Goal: Information Seeking & Learning: Find specific fact

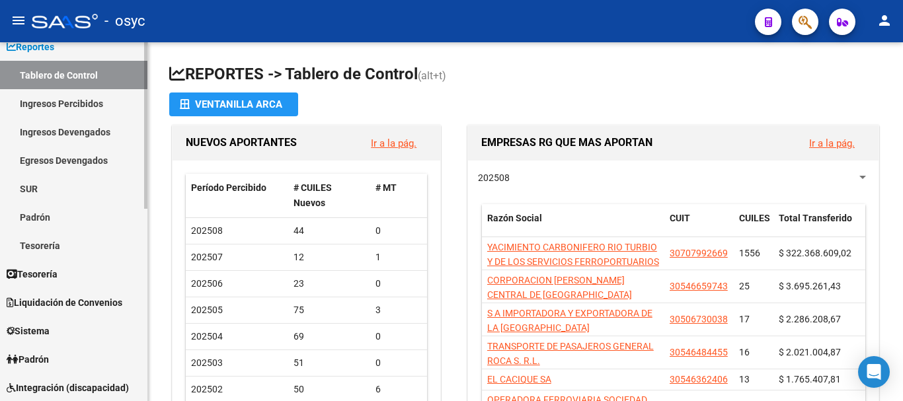
scroll to position [132, 0]
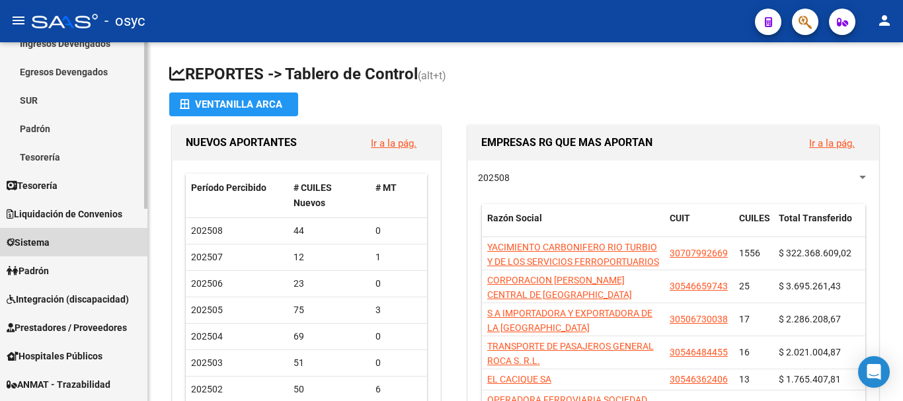
click at [77, 245] on link "Sistema" at bounding box center [73, 242] width 147 height 28
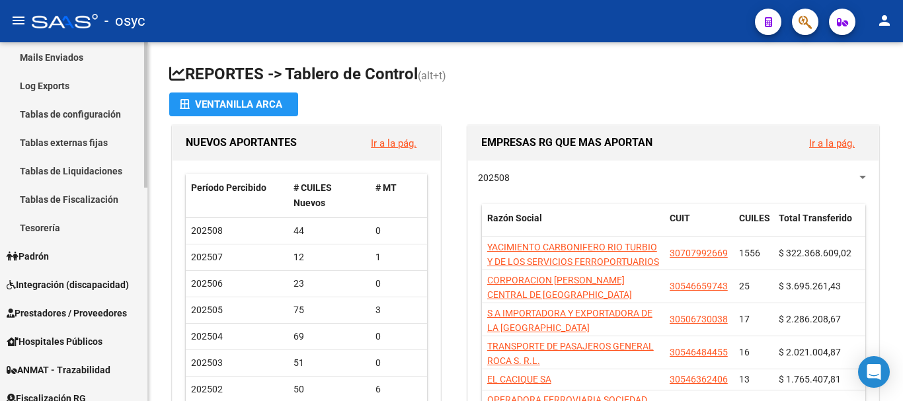
scroll to position [263, 0]
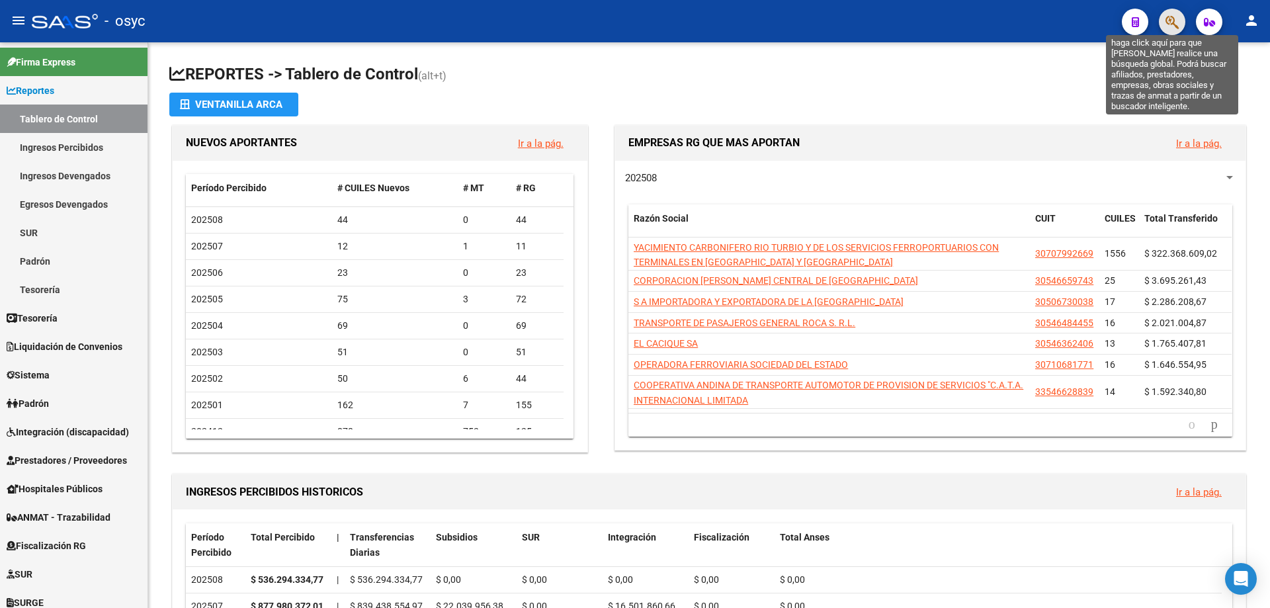
click at [1174, 27] on icon "button" at bounding box center [1171, 22] width 13 height 15
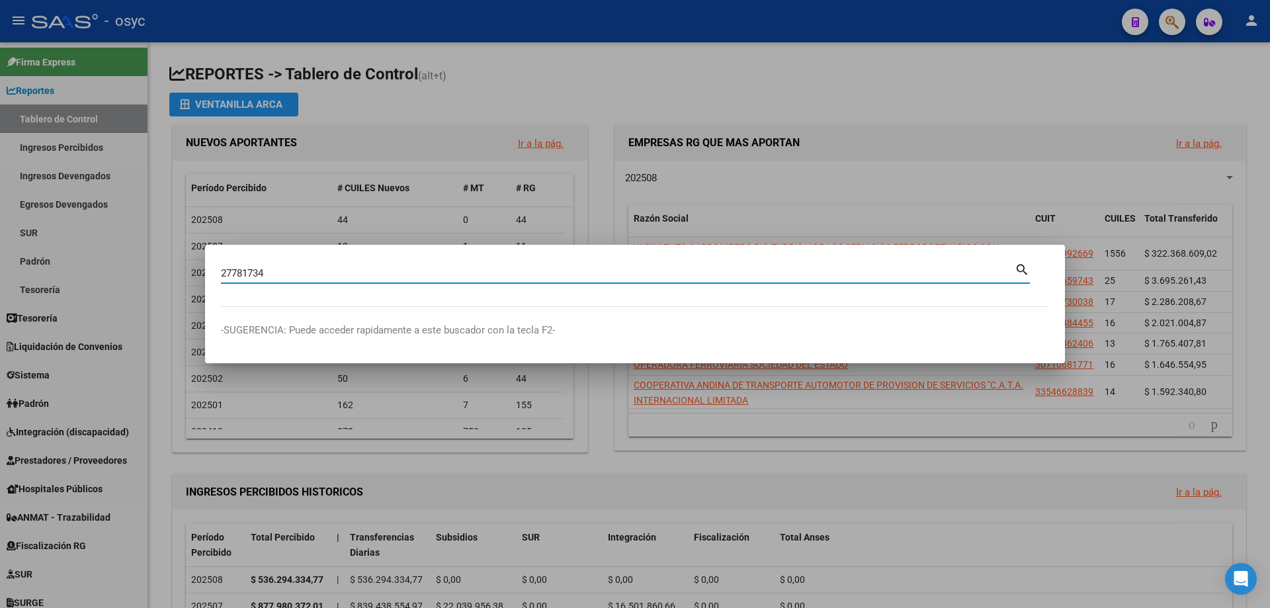
type input "27781734"
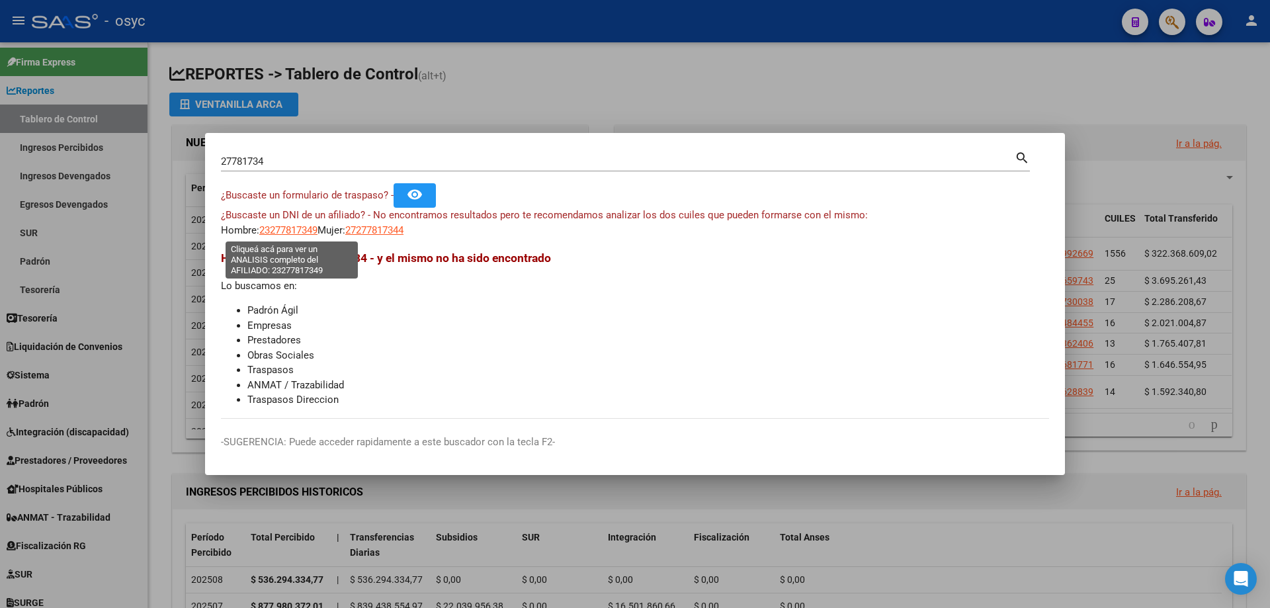
click at [313, 226] on span "23277817349" at bounding box center [288, 230] width 58 height 12
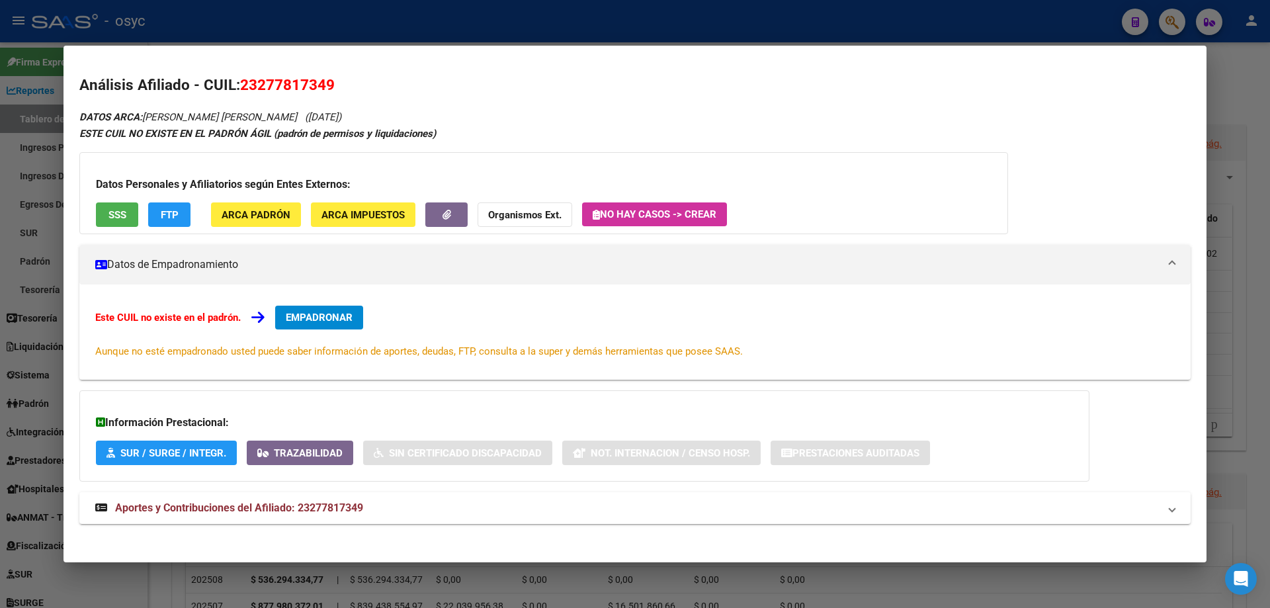
click at [163, 214] on span "FTP" at bounding box center [170, 215] width 18 height 12
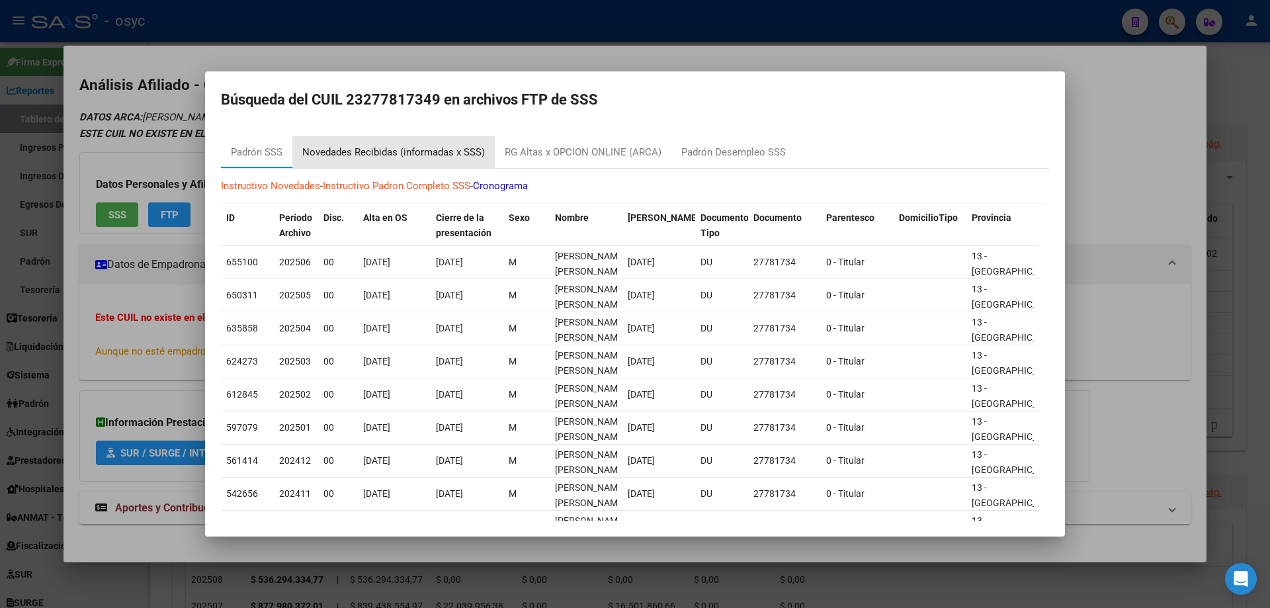
click at [416, 139] on div "Novedades Recibidas (informadas x SSS)" at bounding box center [393, 152] width 202 height 32
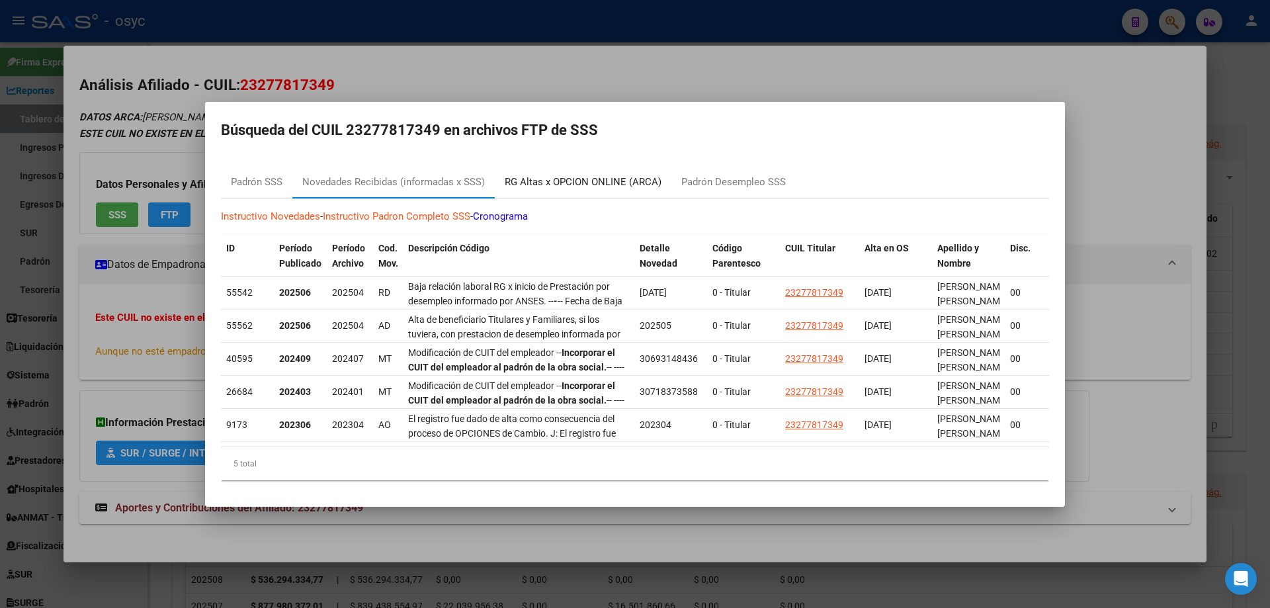
click at [581, 179] on div "RG Altas x OPCION ONLINE (ARCA)" at bounding box center [583, 182] width 157 height 15
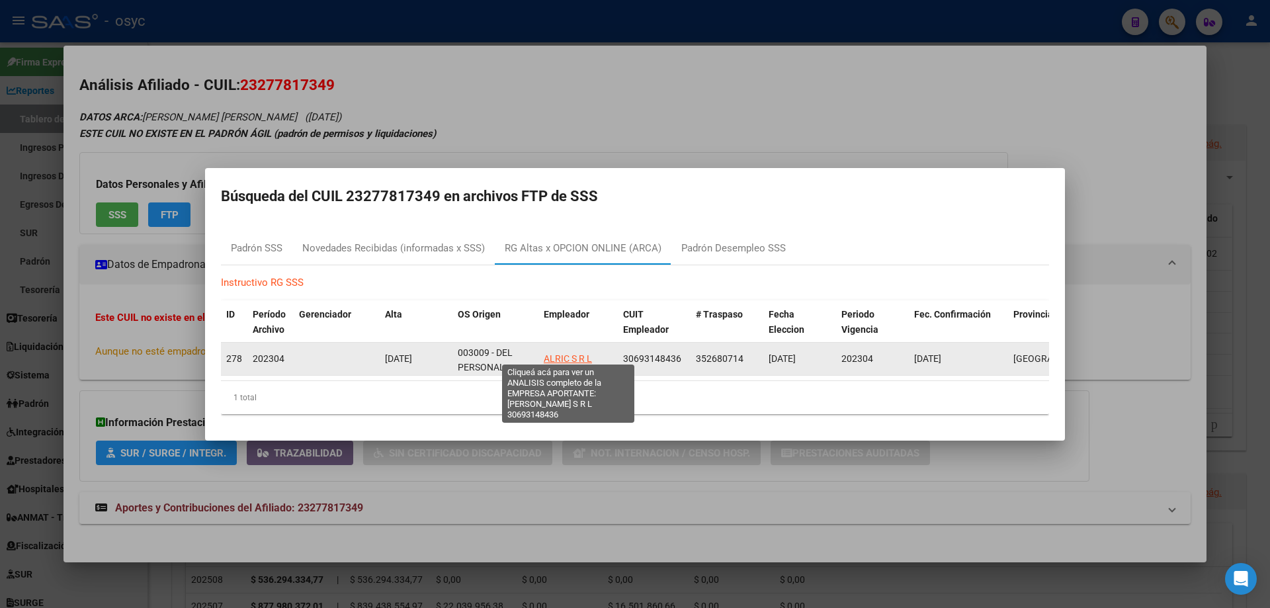
click at [571, 353] on span "ALRIC S R L" at bounding box center [568, 358] width 48 height 11
type textarea "30693148436"
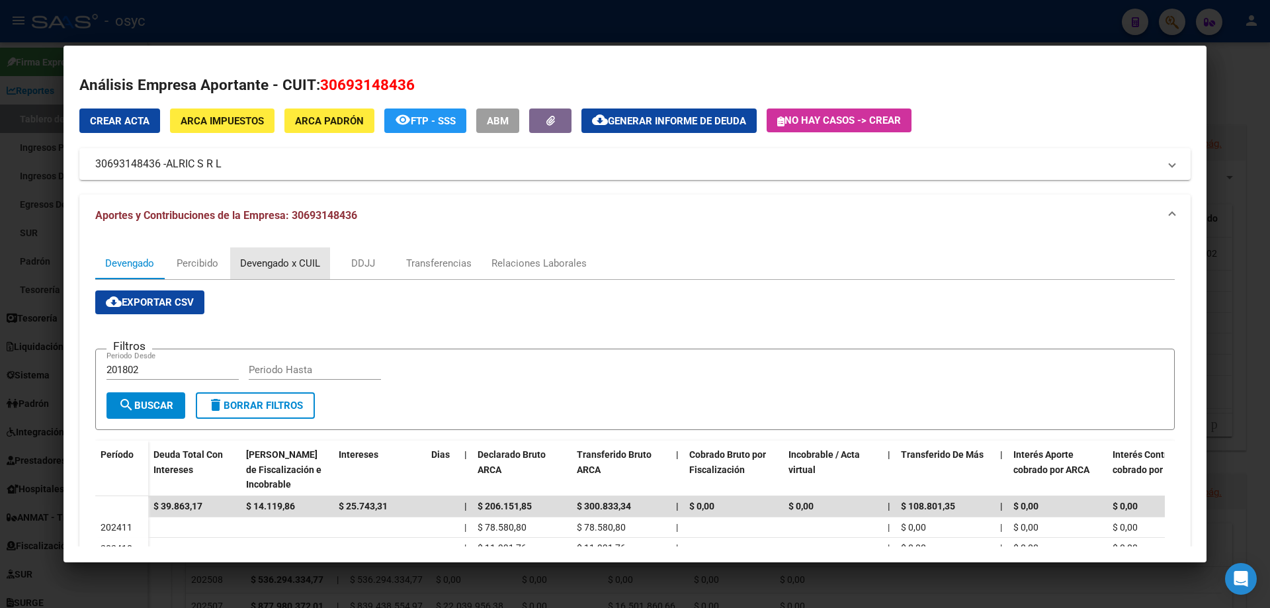
click at [266, 266] on div "Devengado x CUIL" at bounding box center [280, 263] width 80 height 15
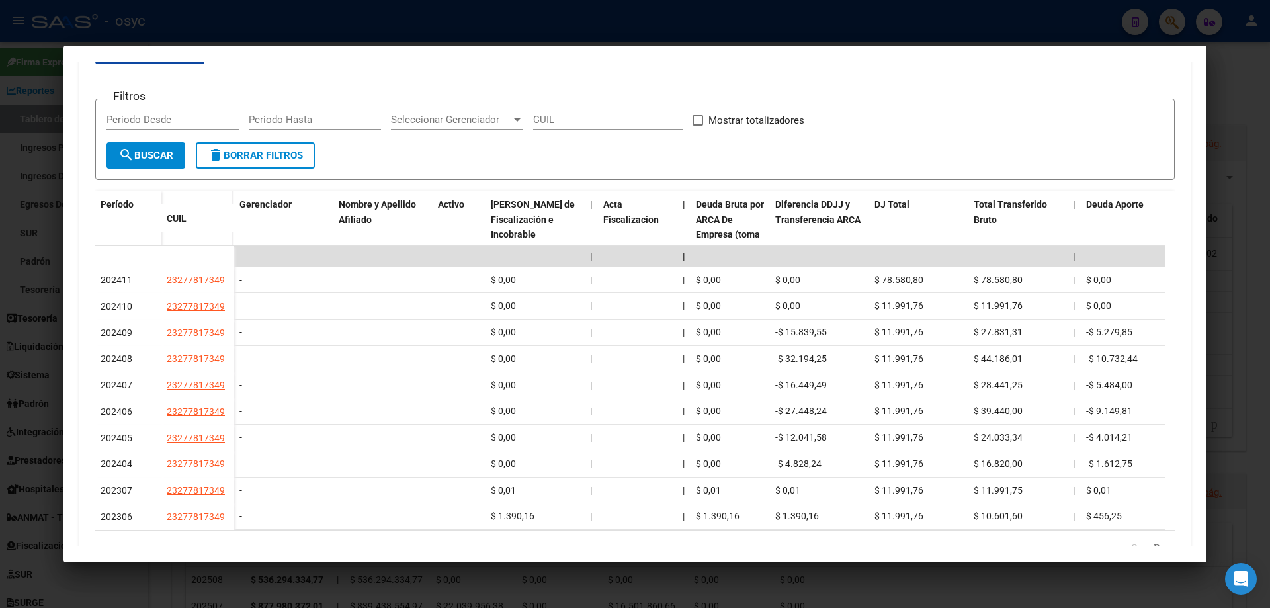
scroll to position [122, 0]
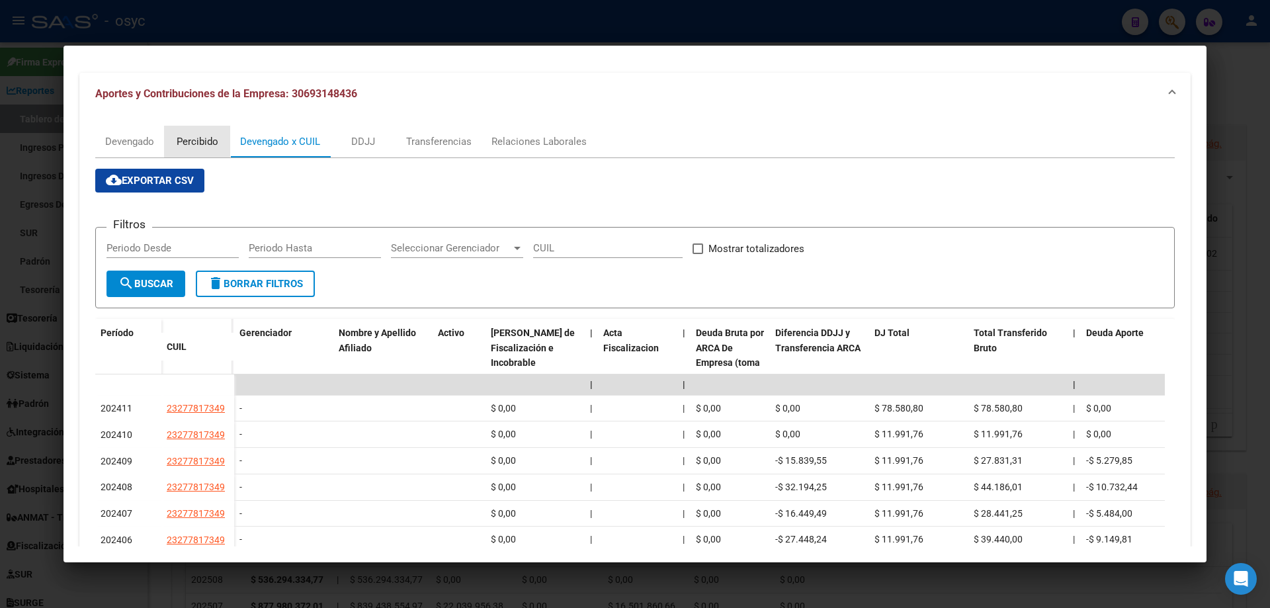
click at [219, 137] on div "Percibido" at bounding box center [197, 142] width 66 height 32
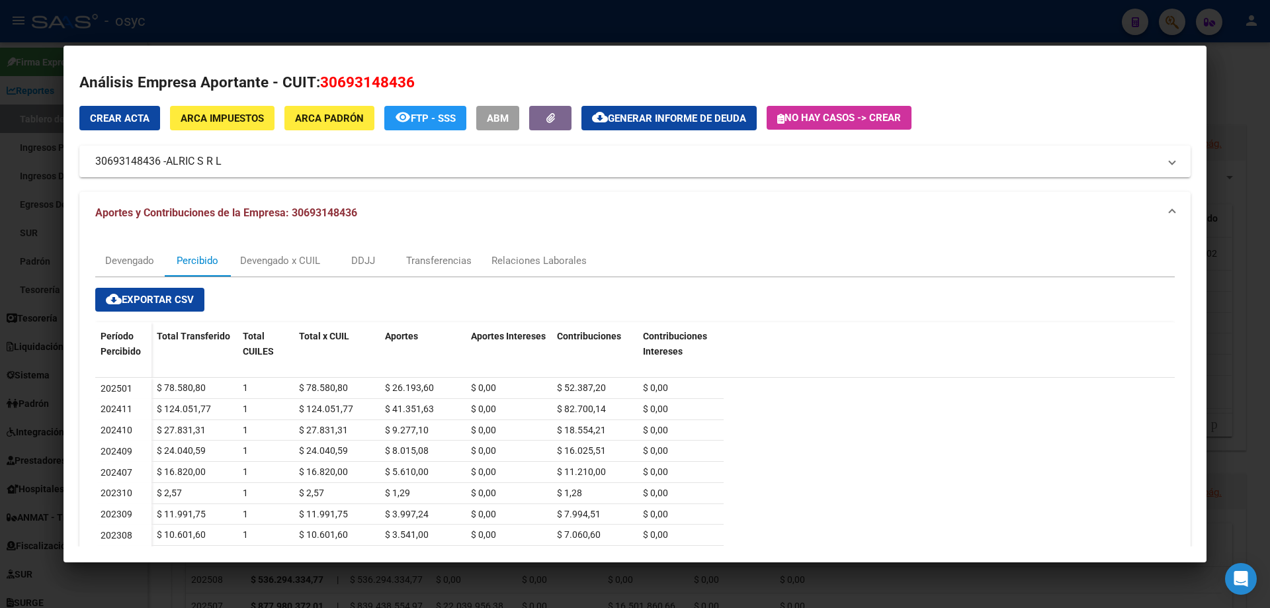
scroll to position [0, 0]
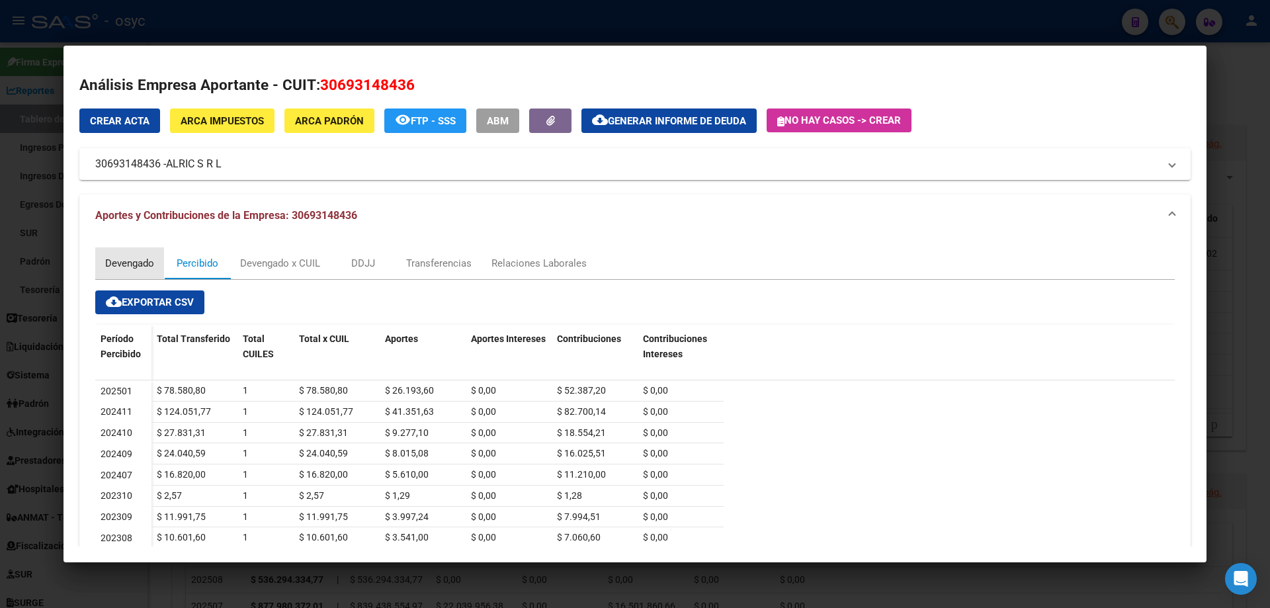
click at [127, 265] on div "Devengado" at bounding box center [129, 263] width 49 height 15
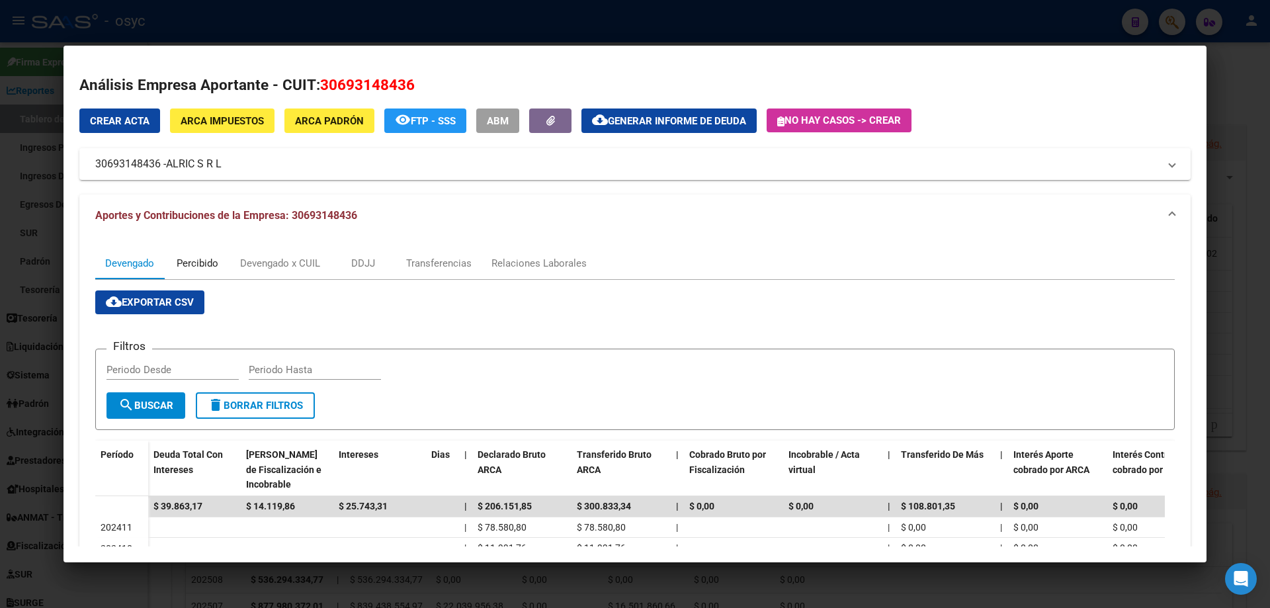
click at [216, 266] on div "Percibido" at bounding box center [198, 263] width 42 height 15
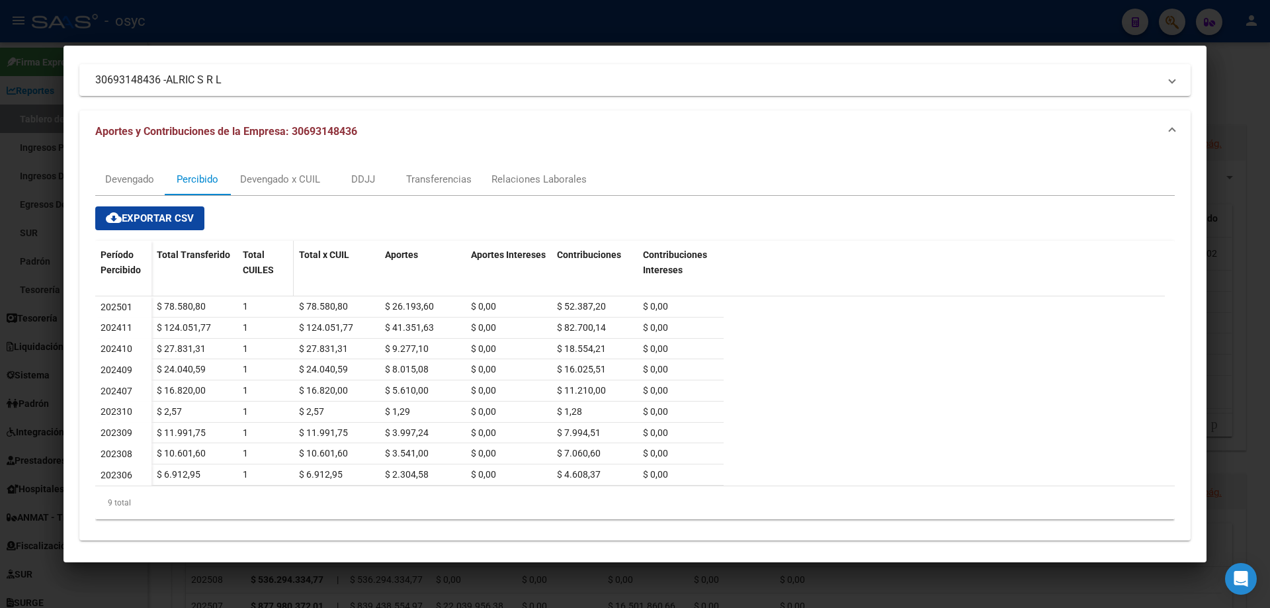
scroll to position [93, 0]
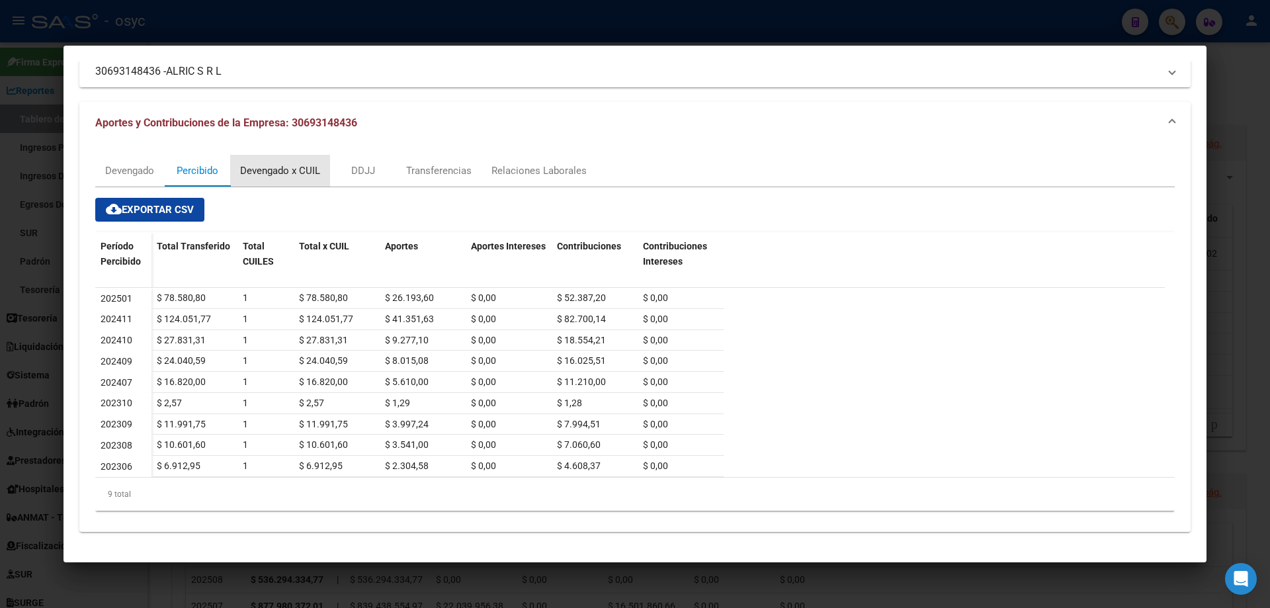
click at [260, 179] on div "Devengado x CUIL" at bounding box center [280, 171] width 100 height 32
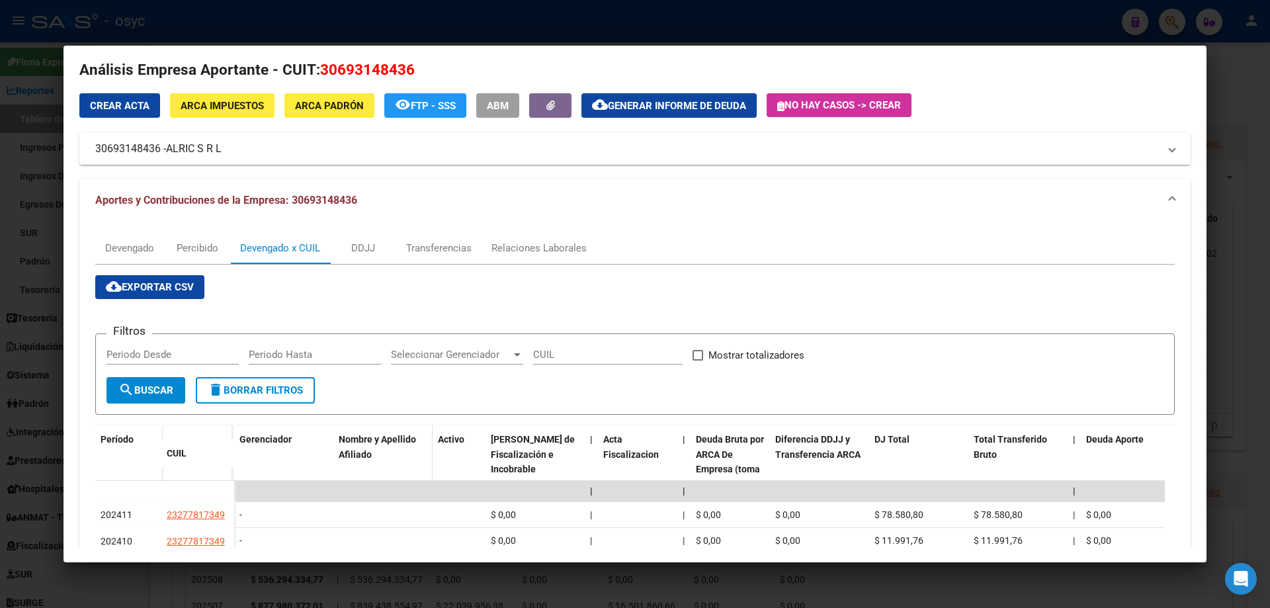
scroll to position [0, 0]
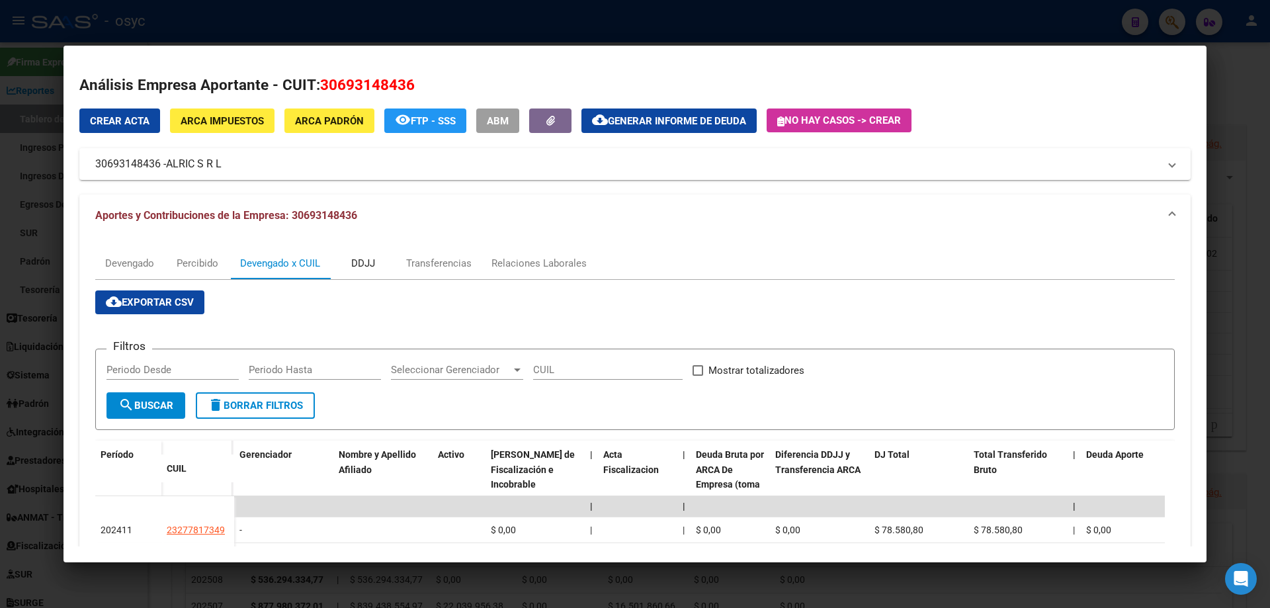
click at [372, 274] on div "DDJJ" at bounding box center [363, 263] width 66 height 32
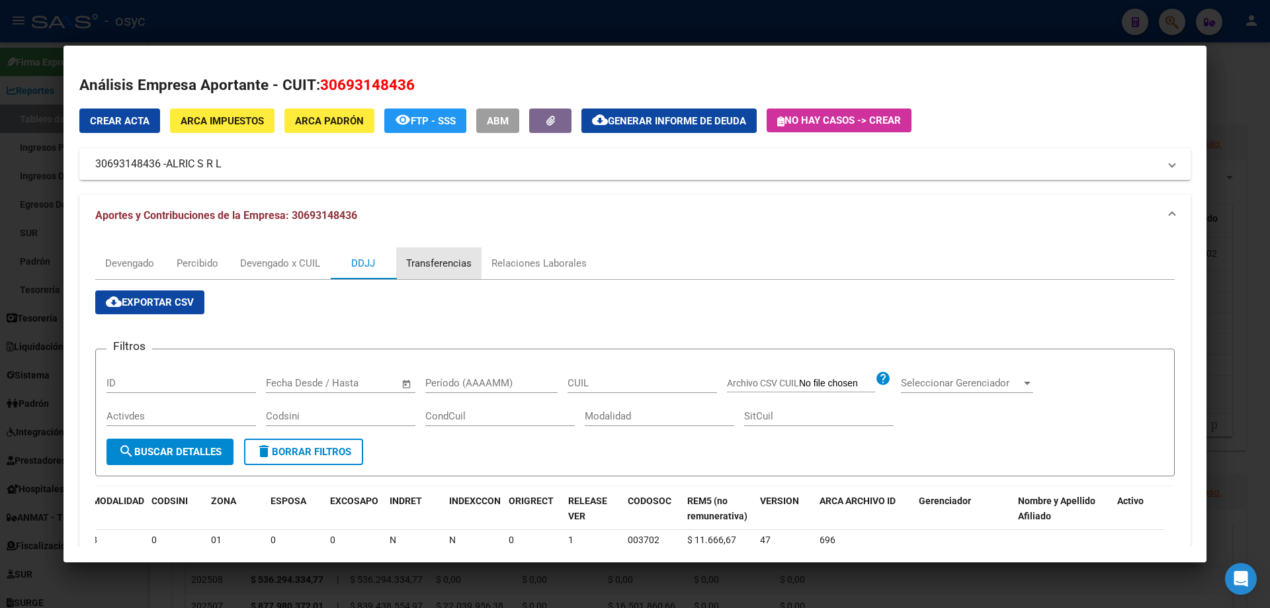
click at [452, 266] on div "Transferencias" at bounding box center [438, 263] width 65 height 15
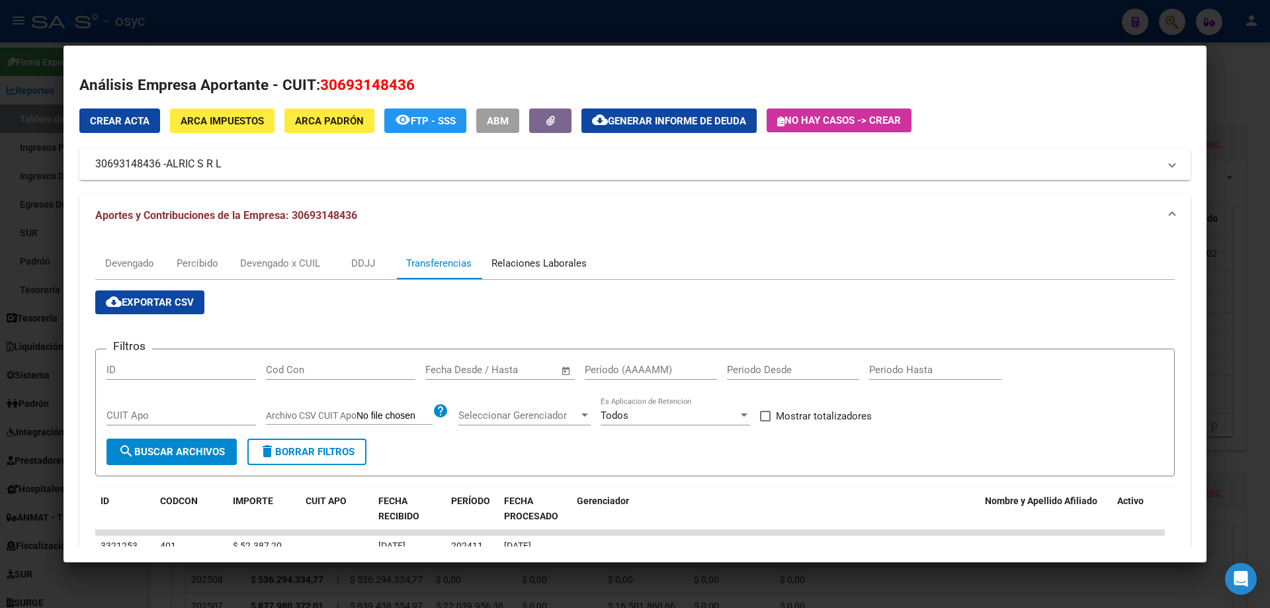
click at [554, 257] on div "Relaciones Laborales" at bounding box center [538, 263] width 95 height 15
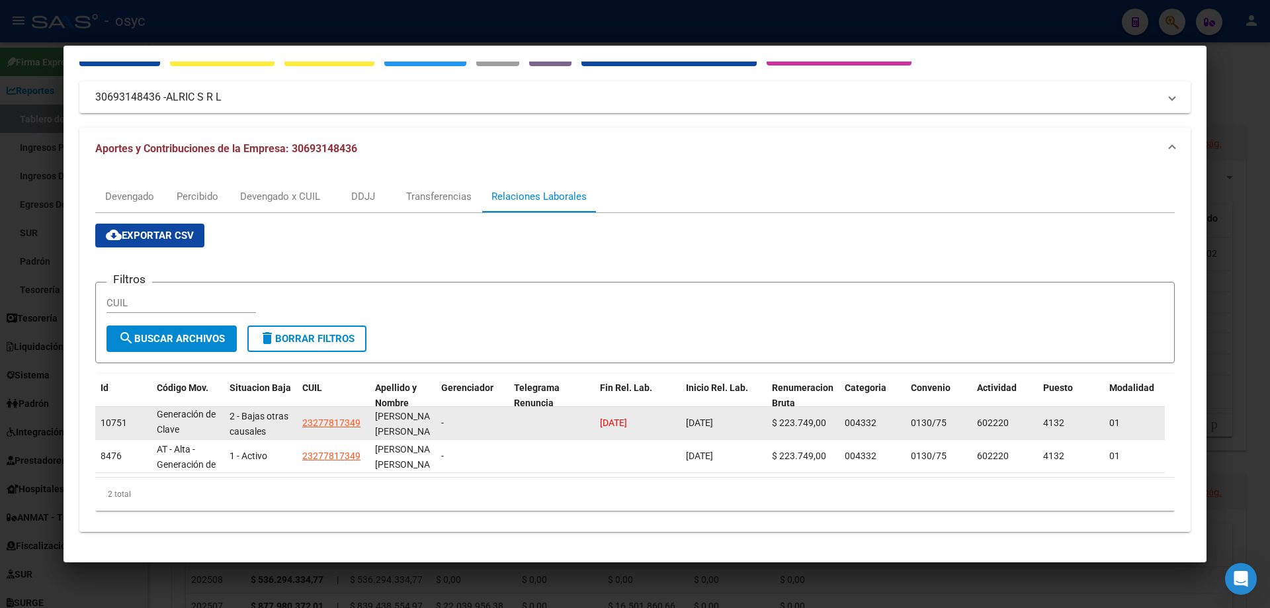
scroll to position [1, 0]
drag, startPoint x: 156, startPoint y: 401, endPoint x: 220, endPoint y: 427, distance: 69.1
click at [220, 427] on datatable-body-cell "BT - Baja - Generación de Clave" at bounding box center [187, 423] width 73 height 32
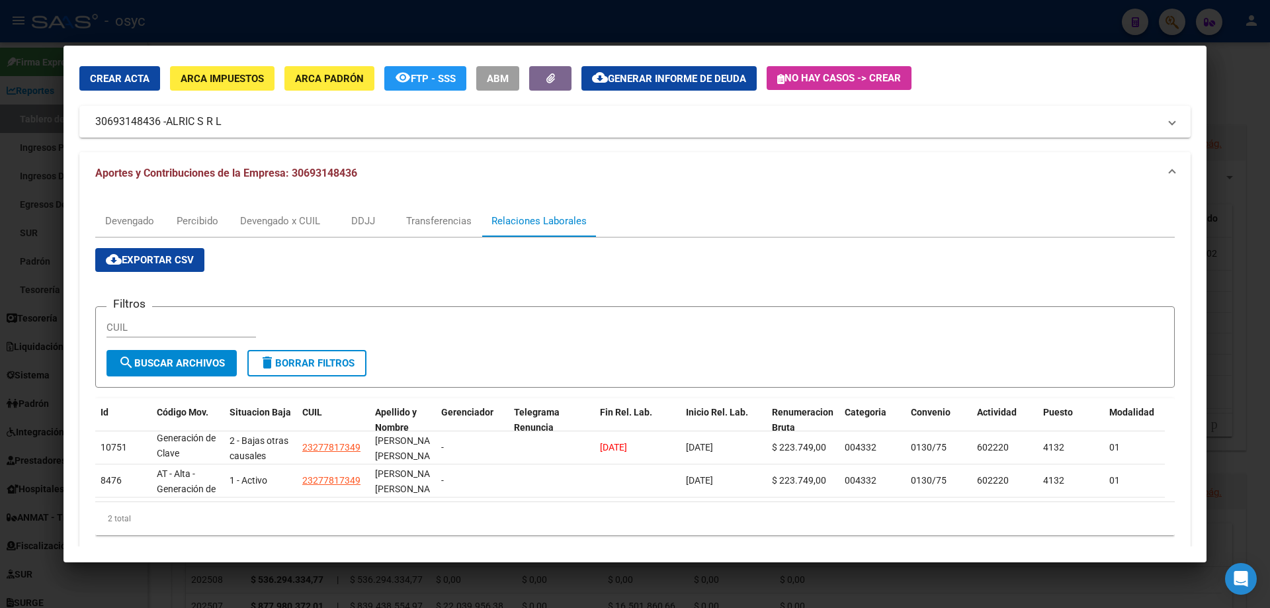
scroll to position [0, 0]
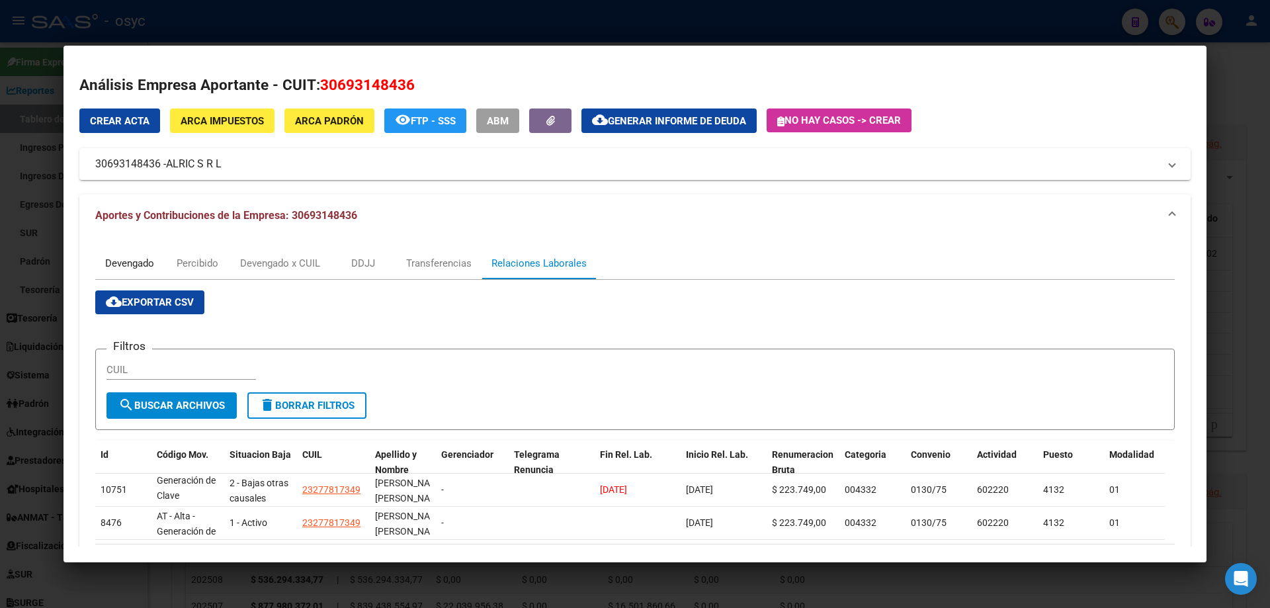
click at [130, 261] on div "Devengado" at bounding box center [129, 263] width 49 height 15
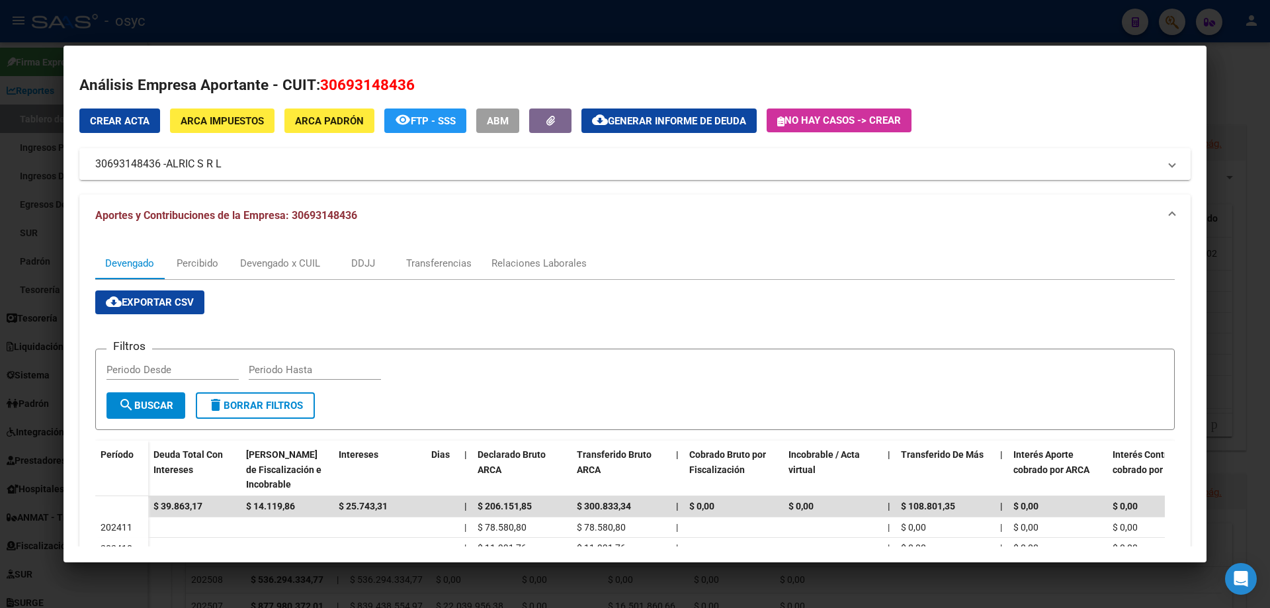
drag, startPoint x: 108, startPoint y: 157, endPoint x: 159, endPoint y: 161, distance: 51.7
click at [159, 161] on mat-expansion-panel-header "30693148436 - ALRIC S R L" at bounding box center [634, 164] width 1111 height 32
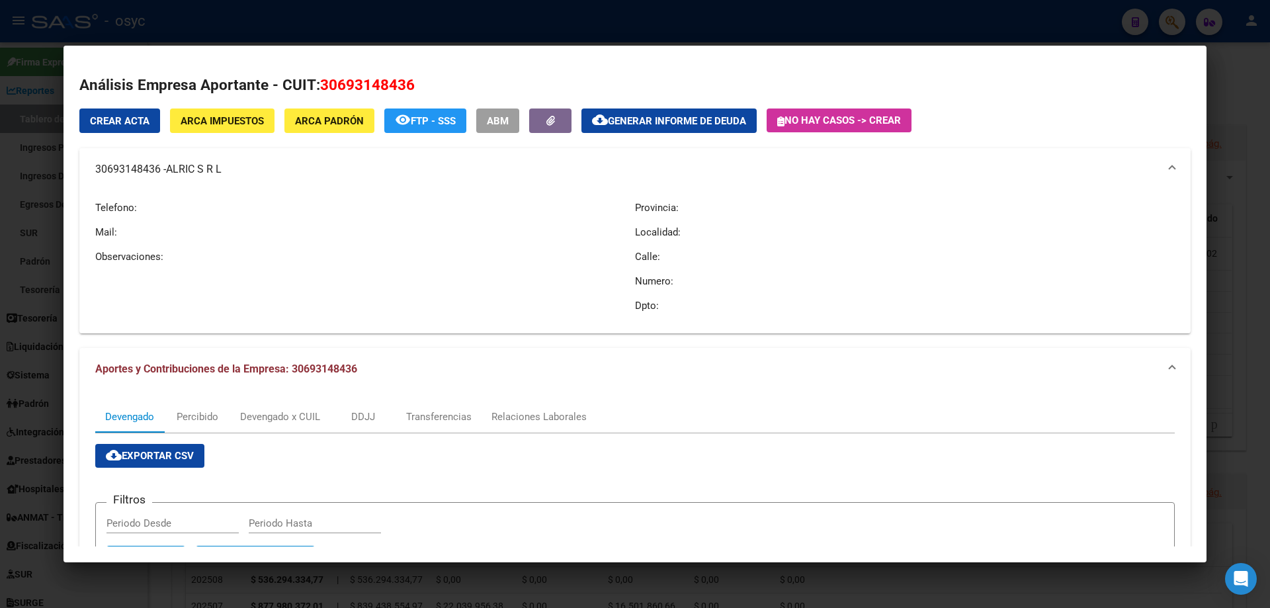
copy mat-panel-title "30693148436"
click at [1122, 20] on div at bounding box center [635, 304] width 1270 height 608
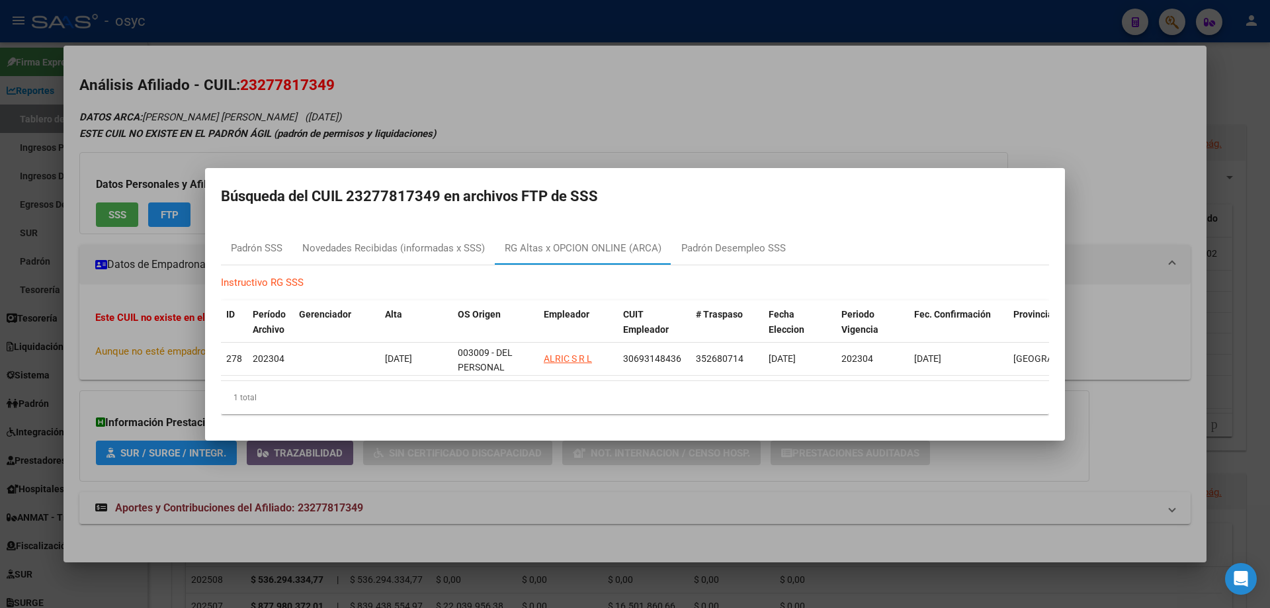
click at [1182, 26] on div at bounding box center [635, 304] width 1270 height 608
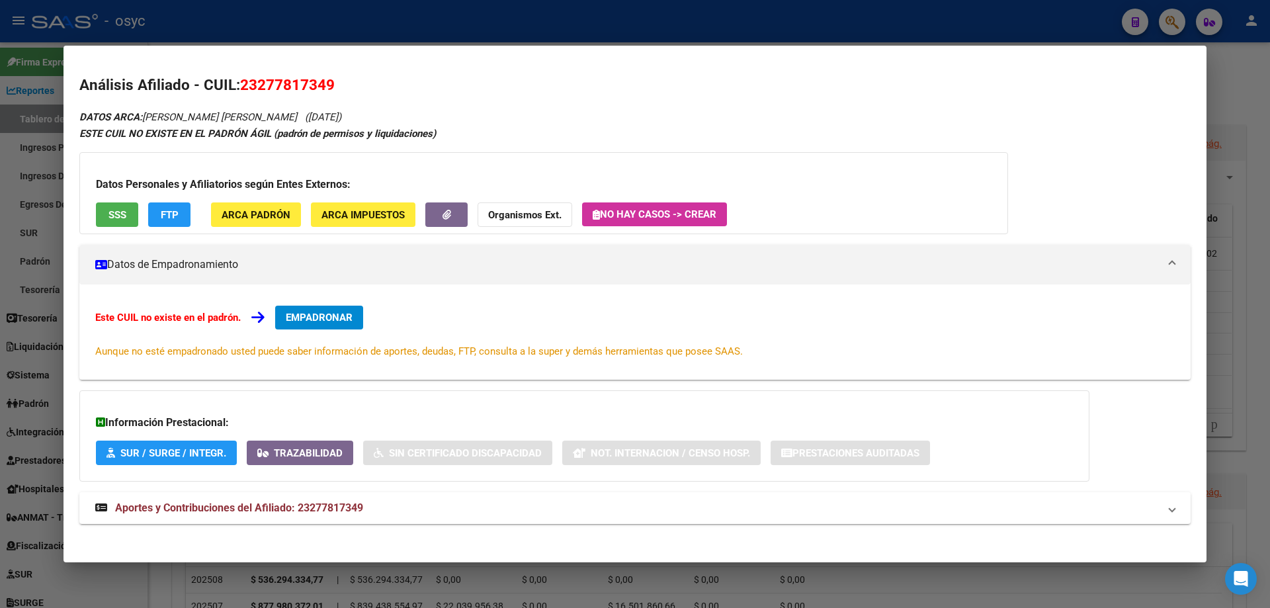
click at [1174, 28] on div at bounding box center [635, 304] width 1270 height 608
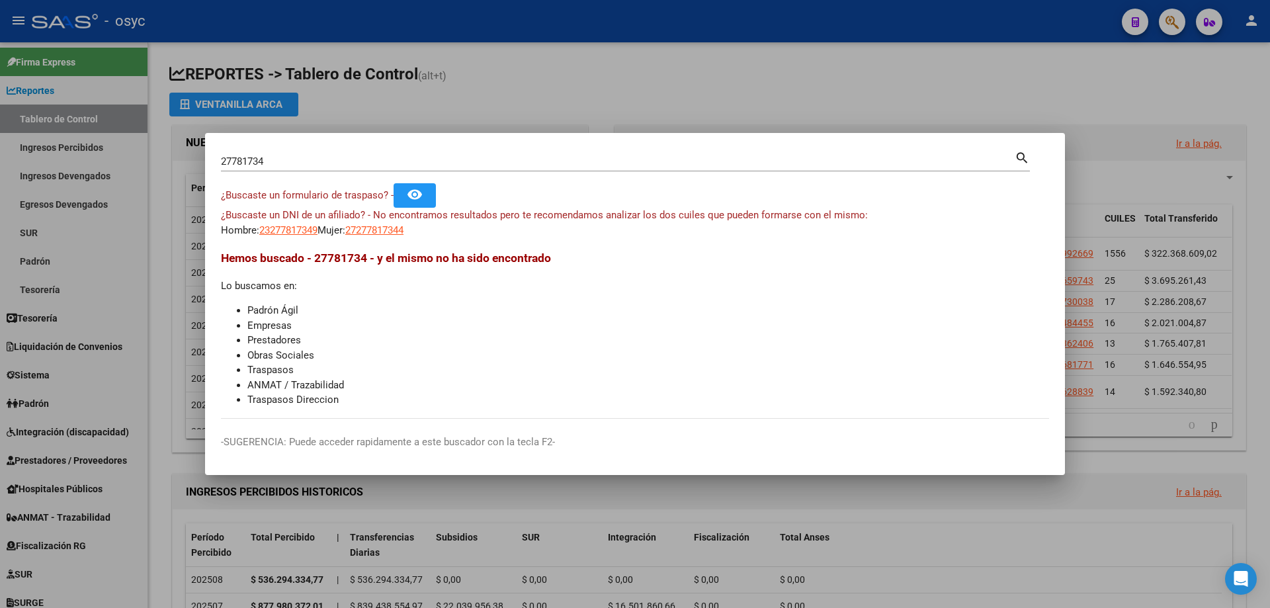
click at [1174, 22] on div at bounding box center [635, 304] width 1270 height 608
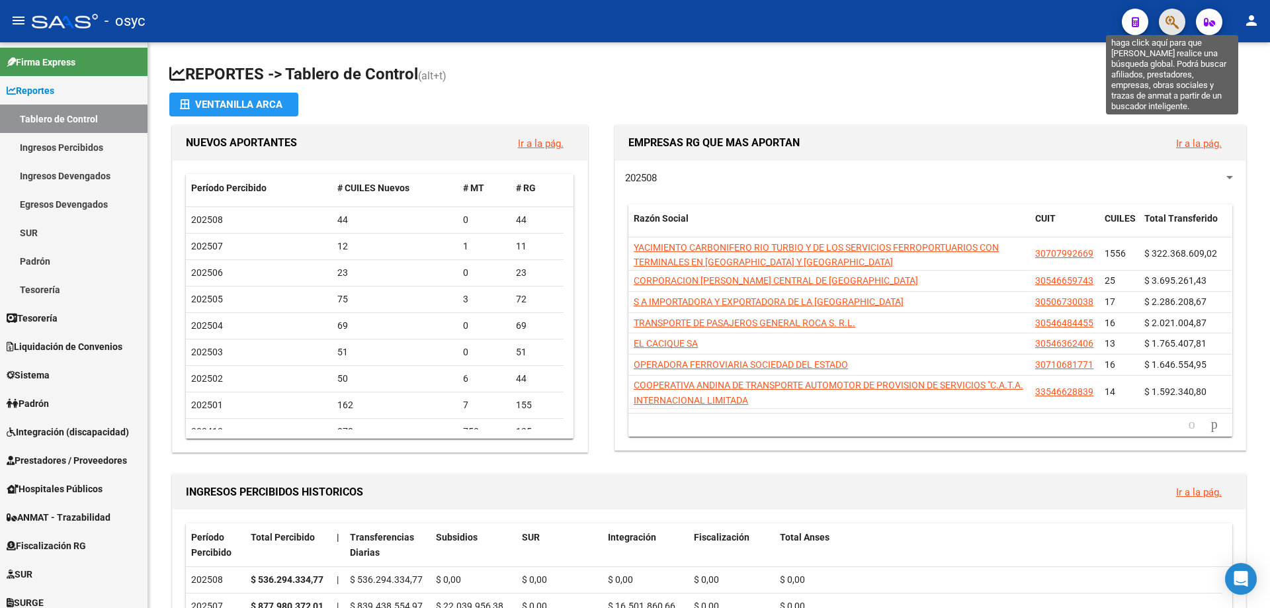
click at [1174, 22] on icon "button" at bounding box center [1171, 22] width 13 height 15
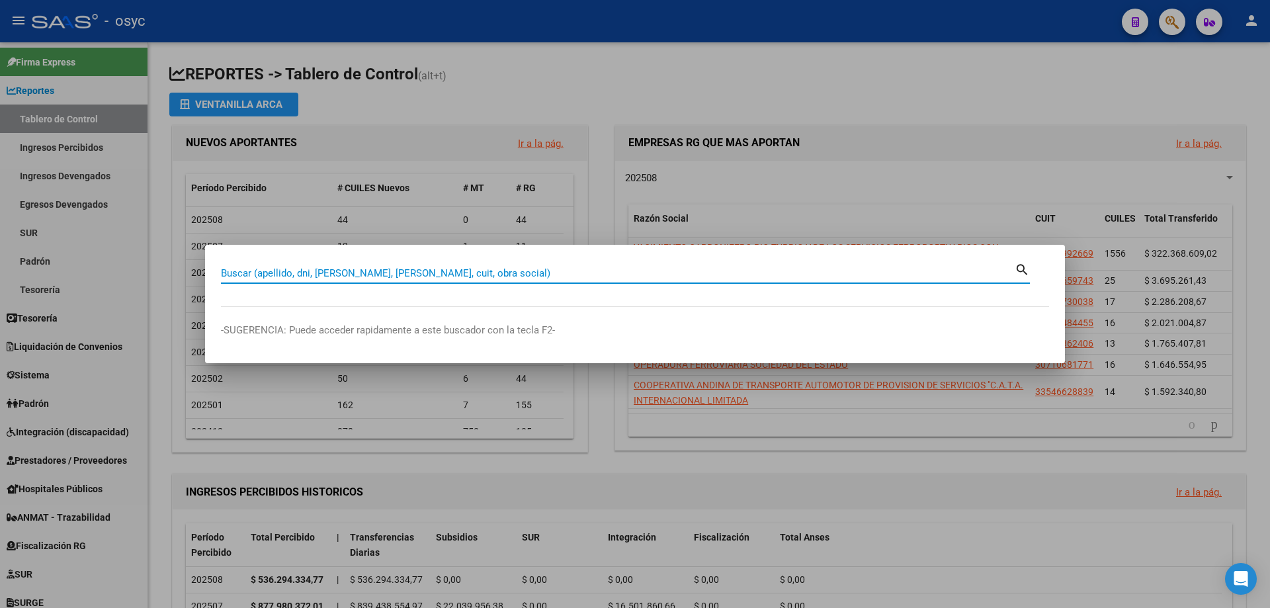
click at [526, 273] on input "Buscar (apellido, dni, [PERSON_NAME], [PERSON_NAME], cuit, obra social)" at bounding box center [618, 273] width 794 height 12
type input "92548301"
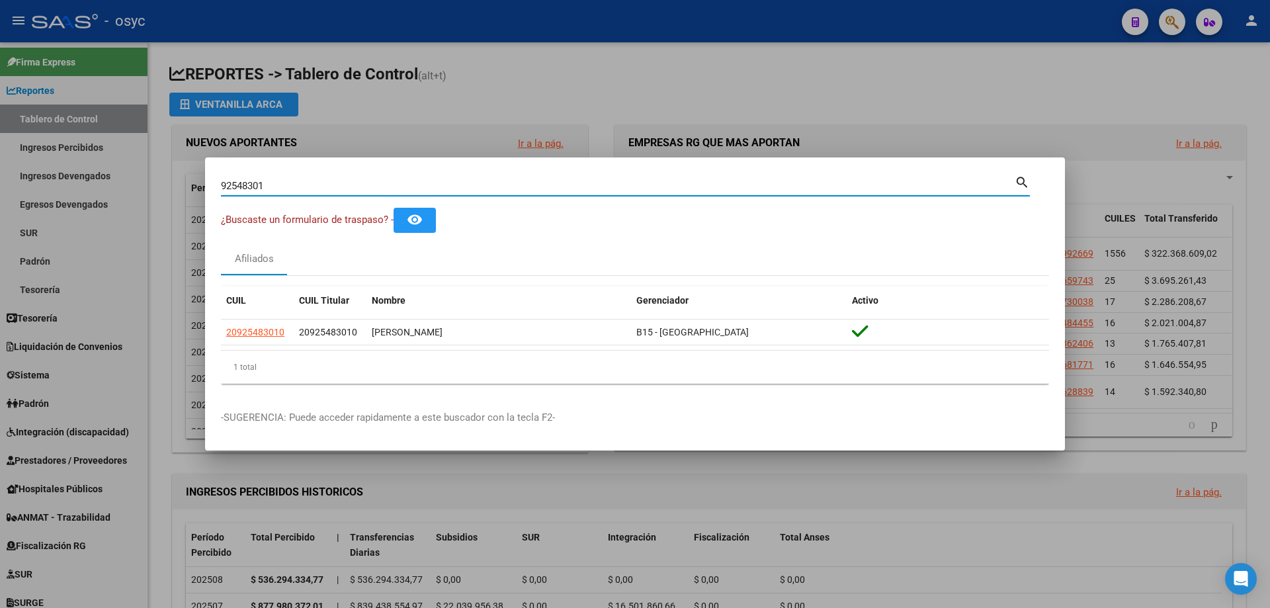
drag, startPoint x: 323, startPoint y: 188, endPoint x: 0, endPoint y: 144, distance: 326.3
click at [0, 144] on div "92548301 Buscar (apellido, dni, cuil, nro traspaso, cuit, obra social) search ¿…" at bounding box center [635, 304] width 1270 height 608
type input "43162735"
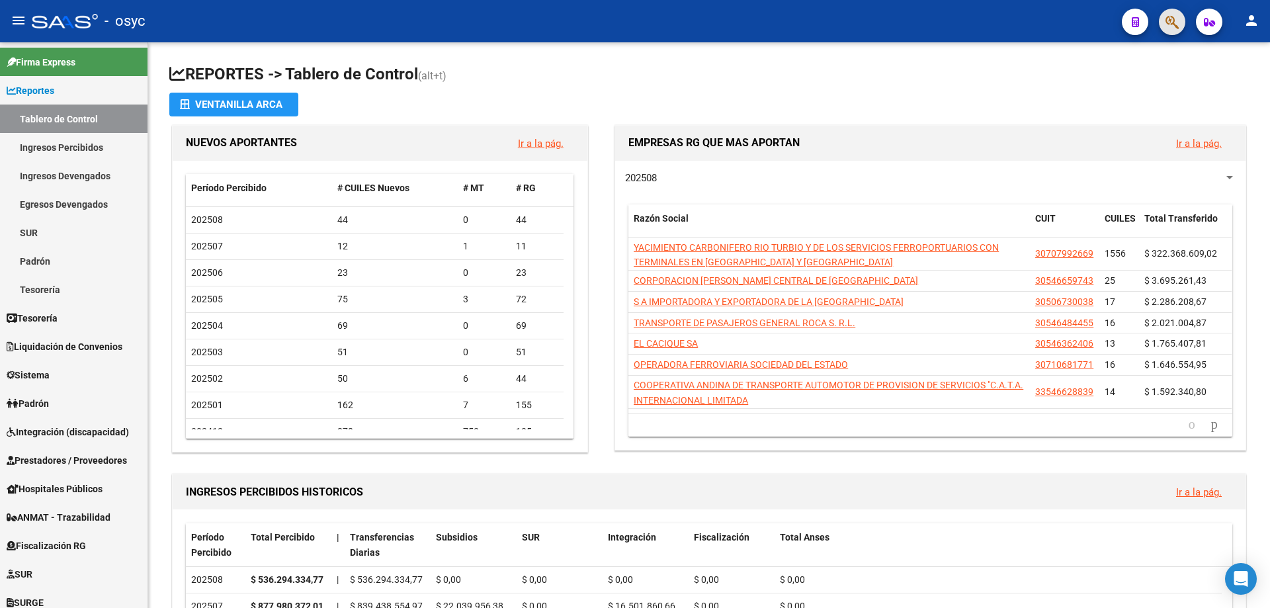
click at [1184, 21] on button "button" at bounding box center [1172, 22] width 26 height 26
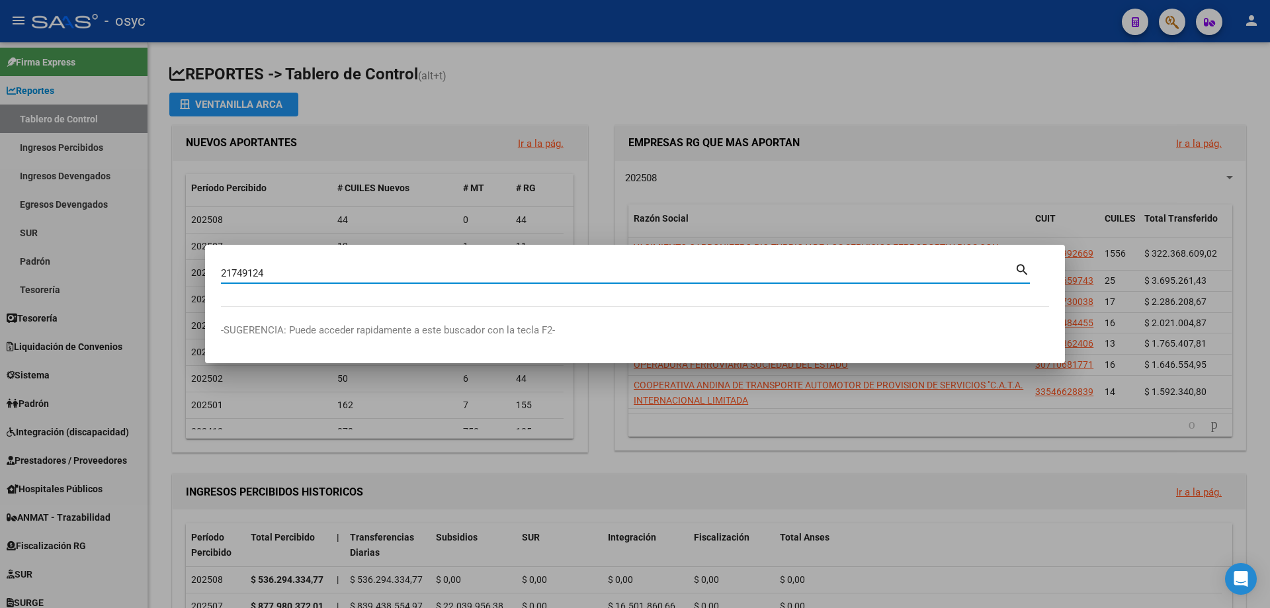
type input "21749124"
